Goal: Obtain resource: Download file/media

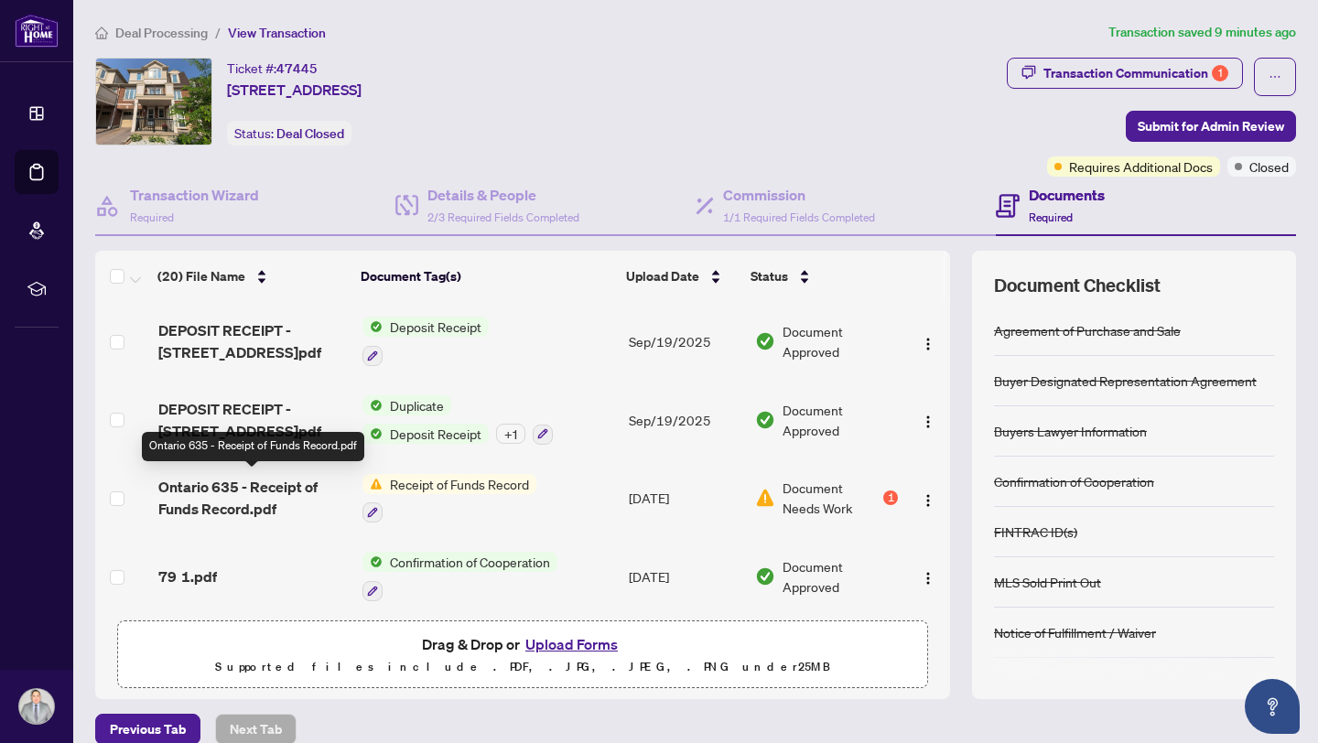
click at [210, 501] on span "Ontario 635 - Receipt of Funds Record.pdf" at bounding box center [253, 498] width 190 height 44
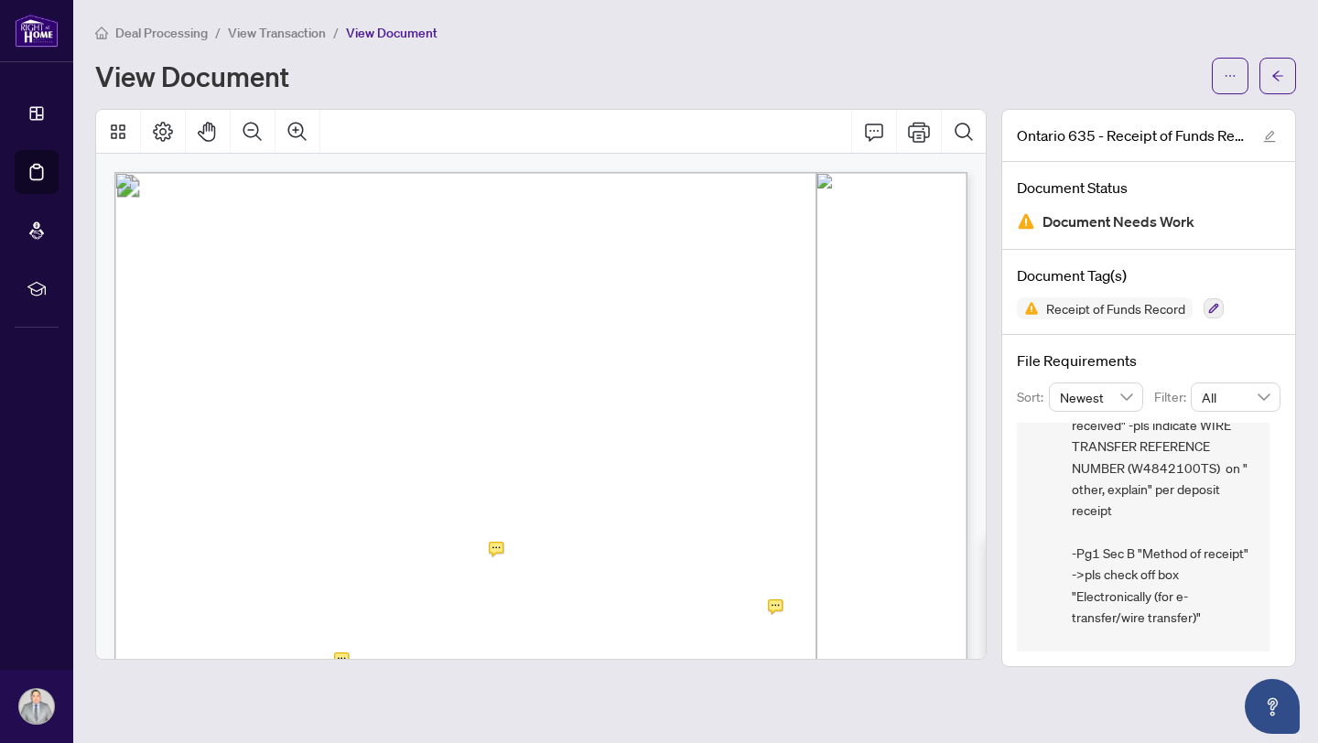
scroll to position [242, 0]
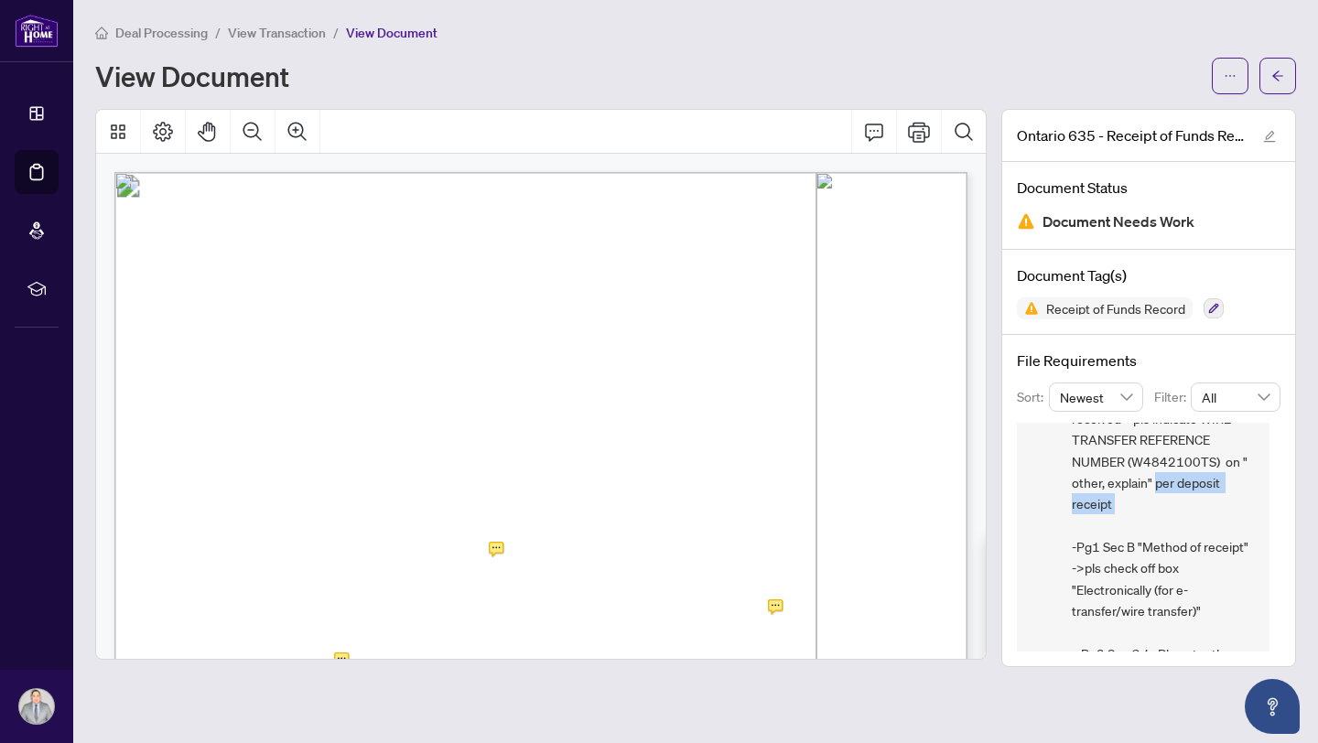
drag, startPoint x: 1155, startPoint y: 480, endPoint x: 1212, endPoint y: 503, distance: 61.2
click at [1212, 503] on span "COMPLIANCE - Fintrac 635 (ROF) -Pg1 Sec B "Amount of Funds"-Pls correct it to $…" at bounding box center [1163, 611] width 183 height 749
copy span "per deposit receipt"
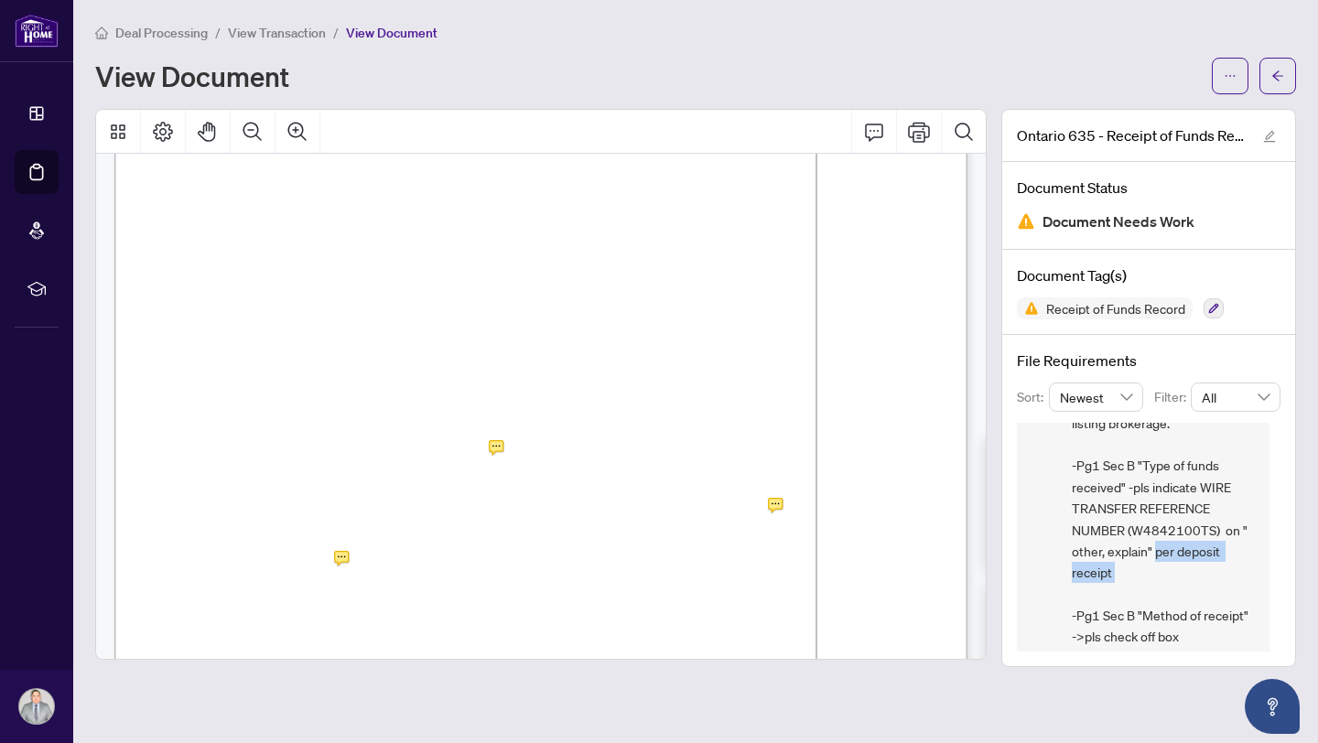
scroll to position [112, 0]
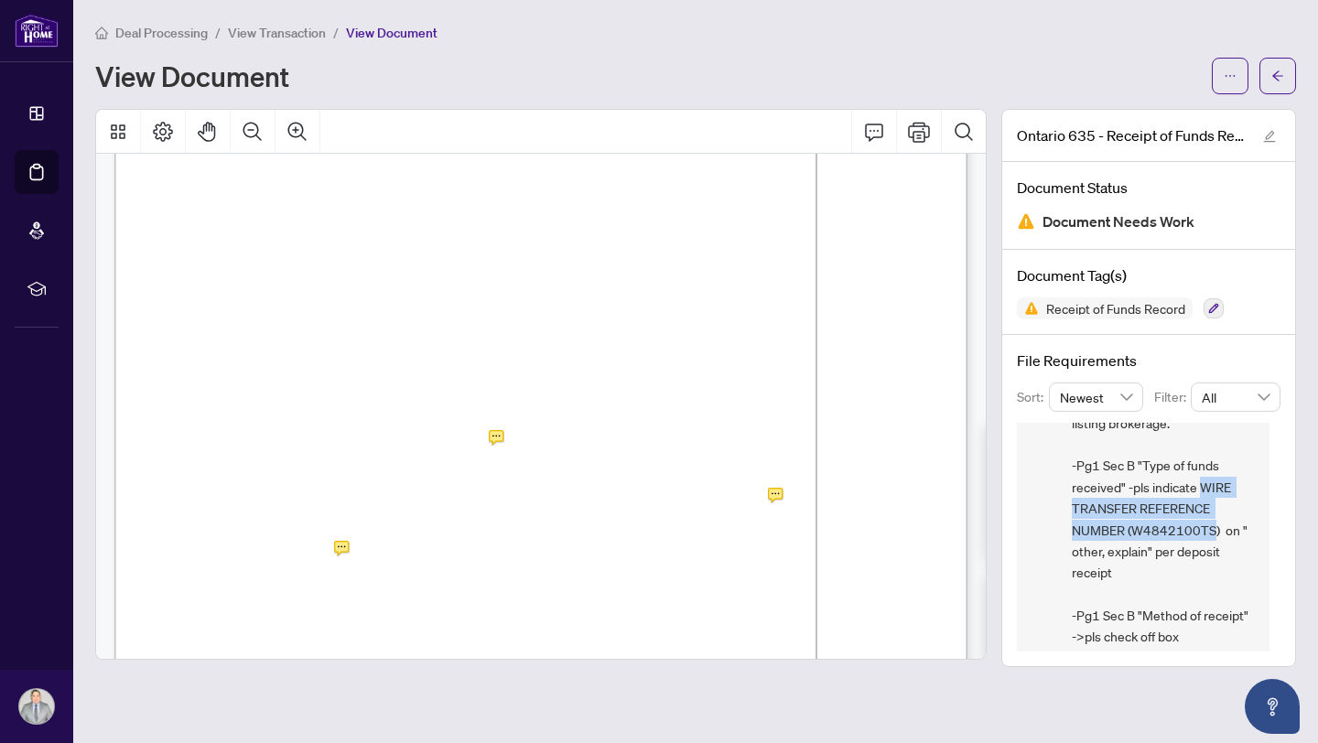
drag, startPoint x: 1214, startPoint y: 530, endPoint x: 1203, endPoint y: 485, distance: 46.2
click at [1203, 485] on span "COMPLIANCE - Fintrac 635 (ROF) -Pg1 Sec B "Amount of Funds"-Pls correct it to $…" at bounding box center [1163, 680] width 183 height 749
drag, startPoint x: 1218, startPoint y: 528, endPoint x: 1201, endPoint y: 491, distance: 41.0
click at [1201, 490] on span "COMPLIANCE - Fintrac 635 (ROF) -Pg1 Sec B "Amount of Funds"-Pls correct it to $…" at bounding box center [1163, 680] width 183 height 749
copy span "WIRE TRANSFER REFERENCE NUMBER (W4842100TS)"
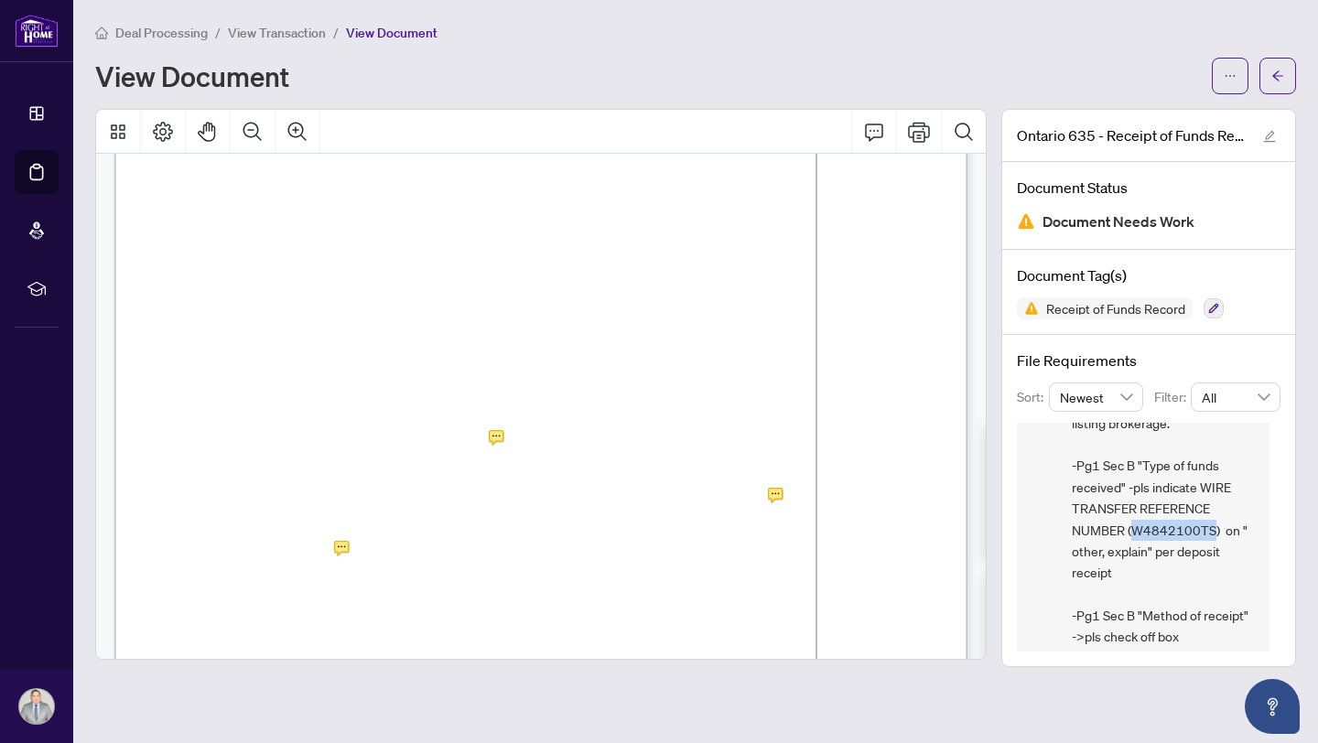
drag, startPoint x: 1212, startPoint y: 530, endPoint x: 1135, endPoint y: 527, distance: 76.9
click at [1135, 527] on span "COMPLIANCE - Fintrac 635 (ROF) -Pg1 Sec B "Amount of Funds"-Pls correct it to $…" at bounding box center [1163, 680] width 183 height 749
copy span "W4842100TS"
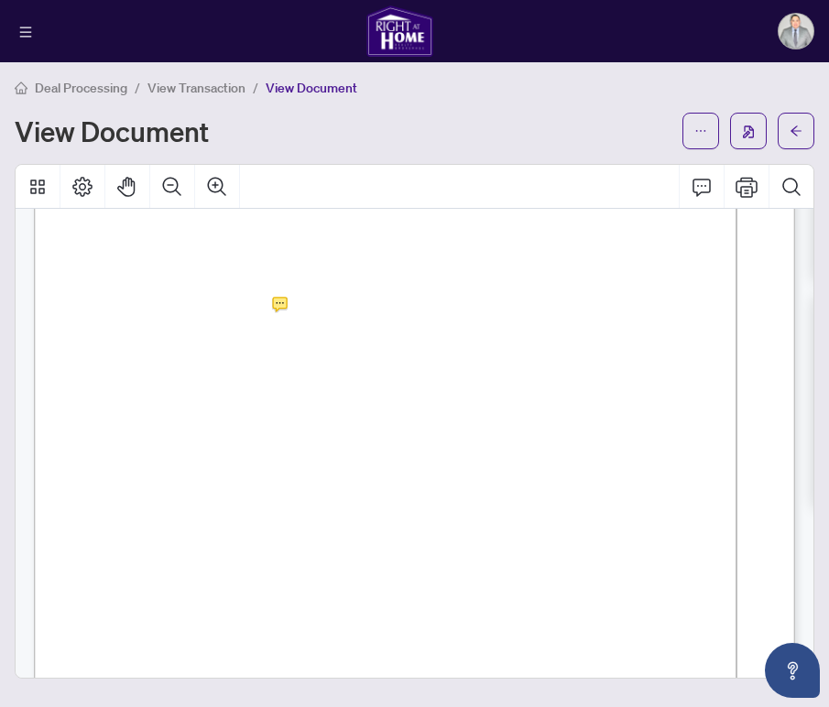
scroll to position [1223, 0]
click at [333, 257] on span "1025-5217211" at bounding box center [328, 261] width 77 height 12
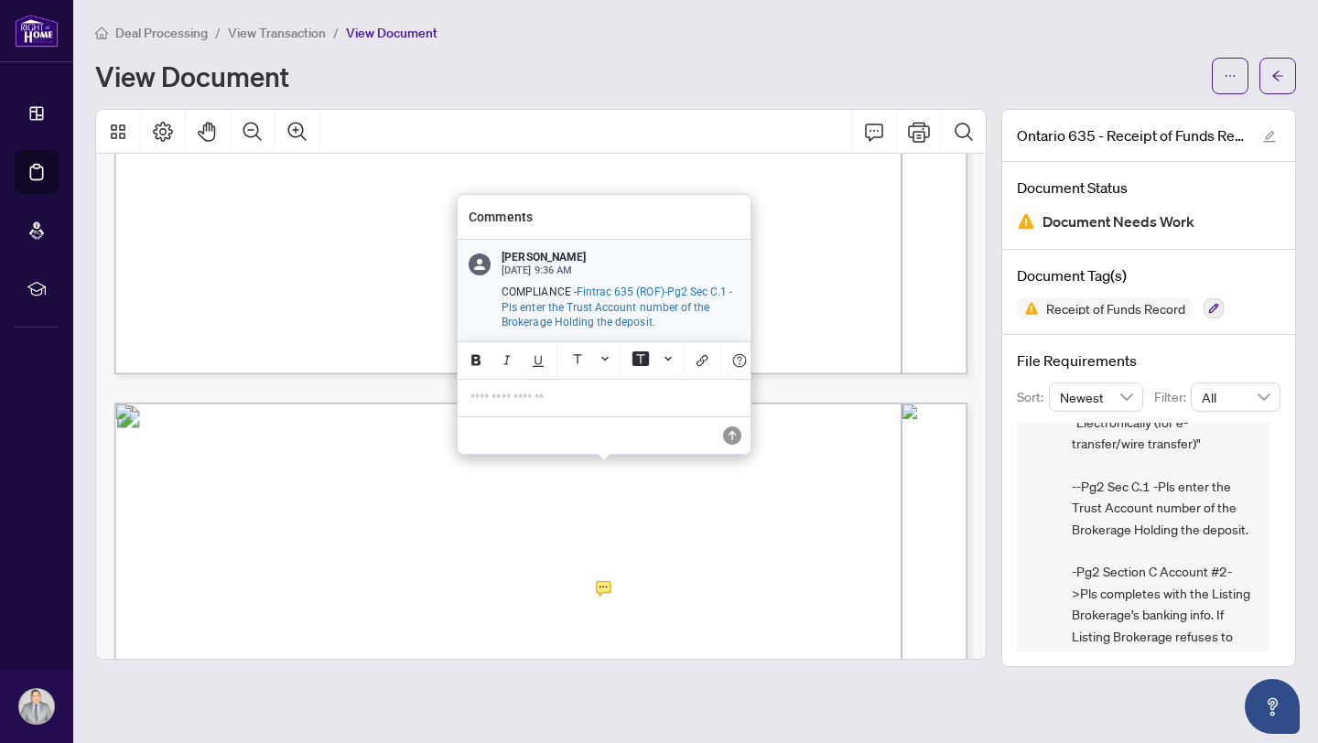
scroll to position [1012, 0]
